Goal: Task Accomplishment & Management: Use online tool/utility

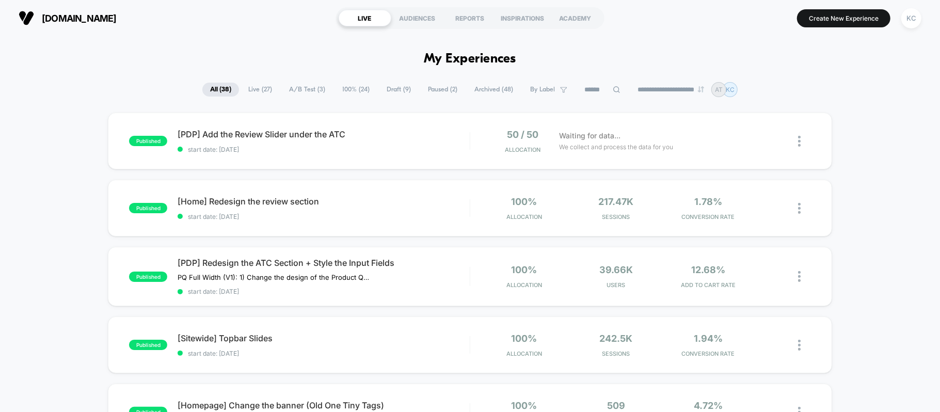
click at [261, 85] on span "Live ( 27 )" at bounding box center [259, 90] width 39 height 14
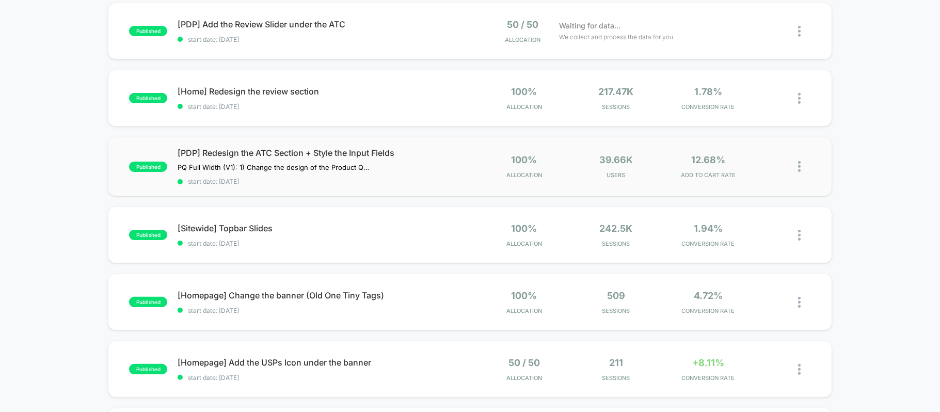
scroll to position [137, 0]
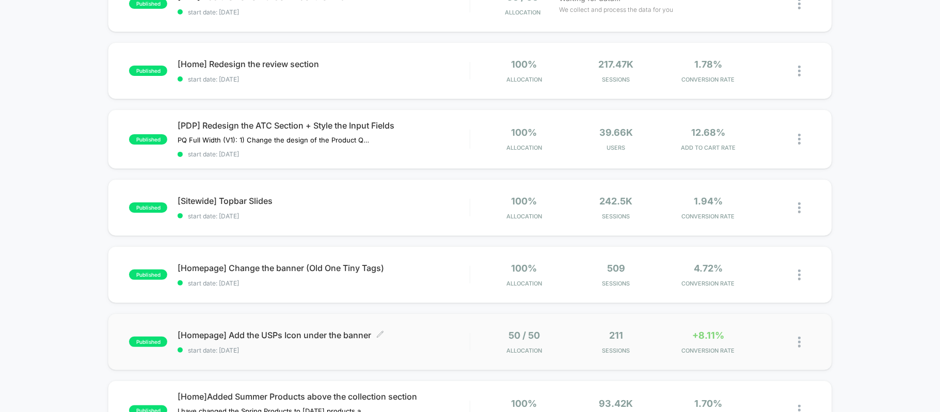
click at [252, 335] on span "[Homepage] Add the USPs Icon under the banner Click to edit experience details" at bounding box center [323, 335] width 292 height 10
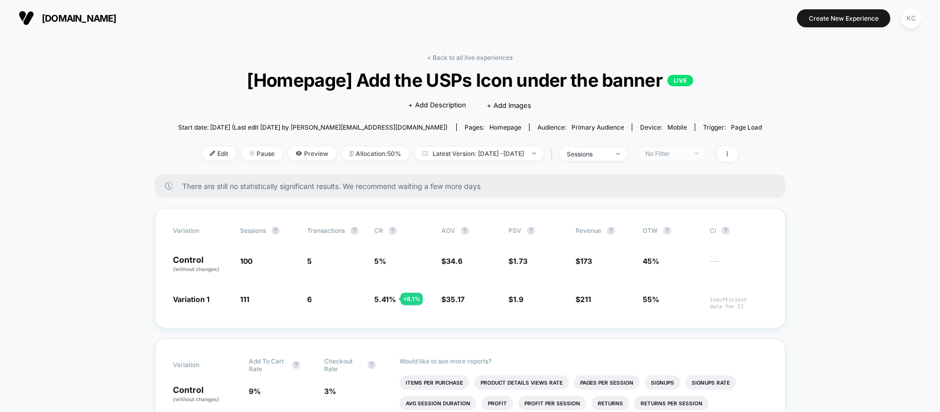
click at [706, 153] on span "No Filter" at bounding box center [672, 154] width 68 height 14
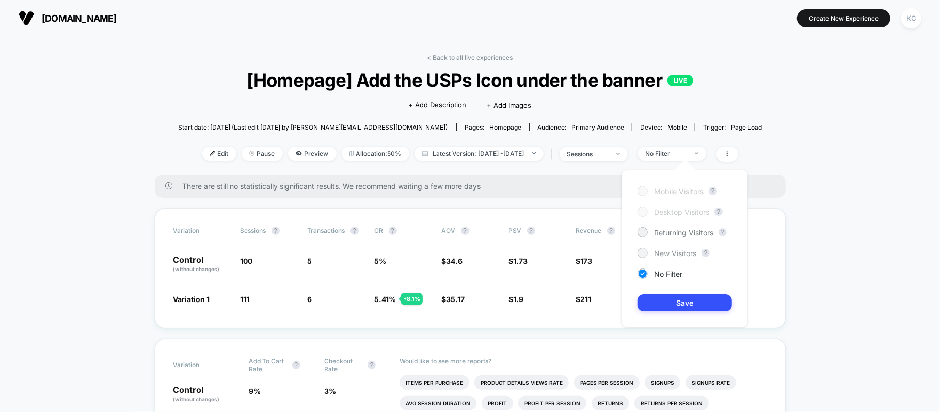
click at [677, 250] on span "New Visitors" at bounding box center [675, 253] width 42 height 9
click at [680, 305] on button "Save" at bounding box center [684, 302] width 94 height 17
